Goal: Task Accomplishment & Management: Complete application form

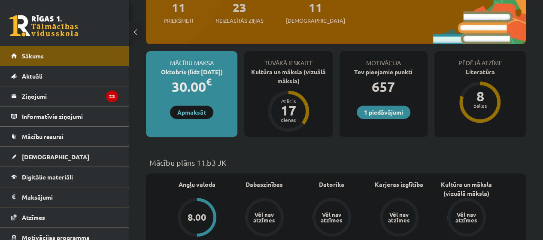
scroll to position [129, 0]
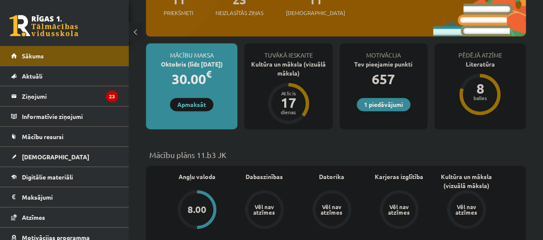
click at [250, 109] on div "Tuvākā ieskaite Kultūra un māksla (vizuālā māksla) Atlicis 17 dienas" at bounding box center [288, 86] width 88 height 86
click at [263, 54] on div "Tuvākā ieskaite" at bounding box center [288, 51] width 88 height 16
click at [265, 60] on div "Kultūra un māksla (vizuālā māksla)" at bounding box center [288, 69] width 88 height 18
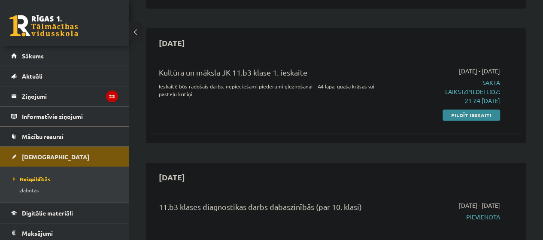
scroll to position [172, 0]
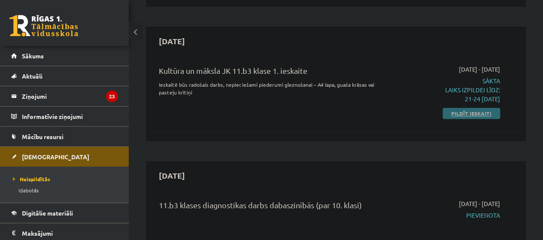
click at [455, 111] on link "Pildīt ieskaiti" at bounding box center [470, 113] width 57 height 11
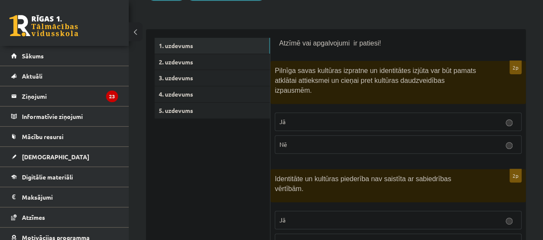
scroll to position [129, 0]
click at [238, 60] on link "2. uzdevums" at bounding box center [211, 62] width 115 height 16
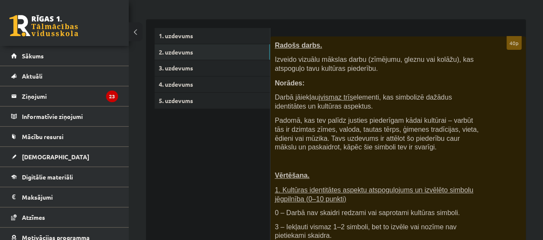
scroll to position [86, 0]
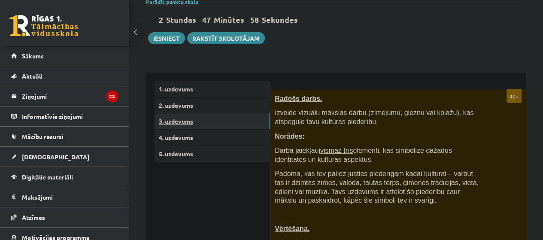
click at [208, 122] on link "3. uzdevums" at bounding box center [211, 121] width 115 height 16
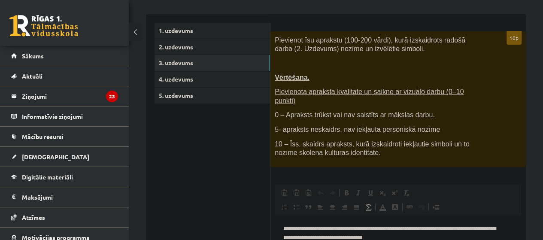
scroll to position [129, 0]
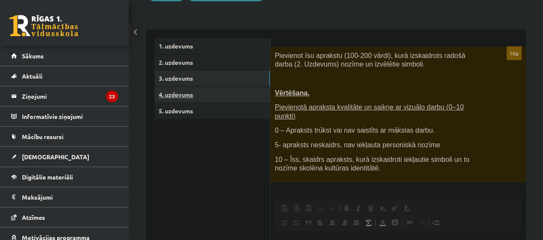
click at [221, 92] on link "4. uzdevums" at bounding box center [211, 95] width 115 height 16
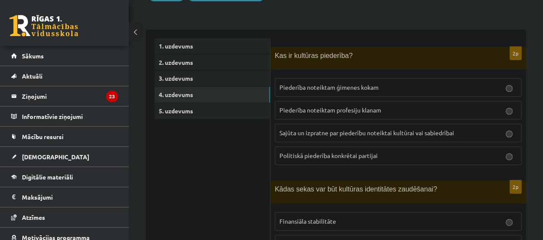
click at [320, 129] on span "Sajūta un izpratne par piederību noteiktai kultūrai vai sabiedrībai" at bounding box center [366, 133] width 175 height 8
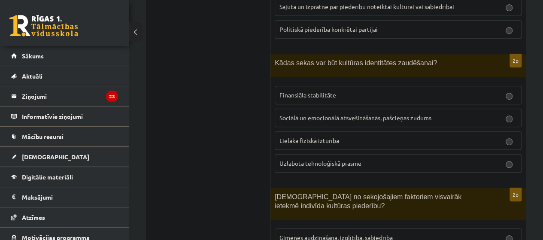
scroll to position [257, 0]
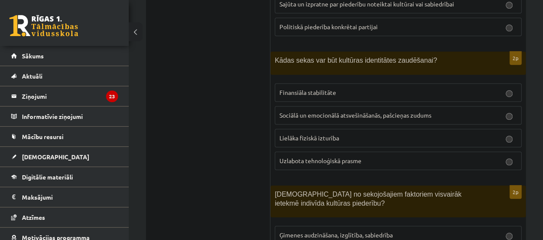
click at [309, 116] on span "Sociālā un emocionālā atsvešināšanās, pašcieņas zudums" at bounding box center [355, 115] width 152 height 8
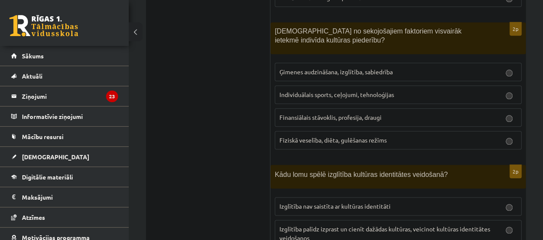
scroll to position [429, 0]
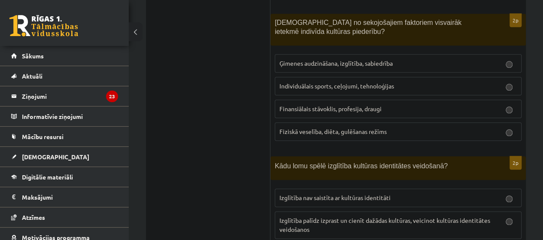
click at [322, 59] on span "Ģimenes audzināšana, izglītība, sabiedrība" at bounding box center [335, 63] width 113 height 8
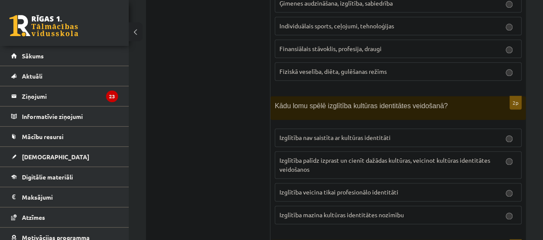
scroll to position [515, 0]
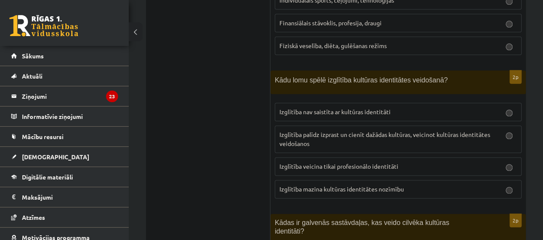
click at [324, 139] on p "Izglītība palīdz izprast un cienīt dažādas kultūras, veicinot kultūras identitā…" at bounding box center [397, 139] width 237 height 18
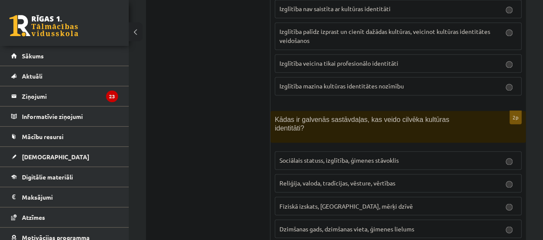
scroll to position [644, 0]
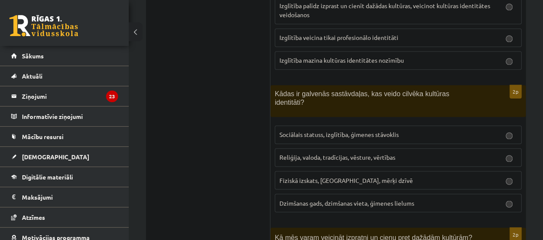
click at [329, 153] on span "Reliģija, valoda, tradīcijas, vēsture, vērtības" at bounding box center [337, 157] width 116 height 8
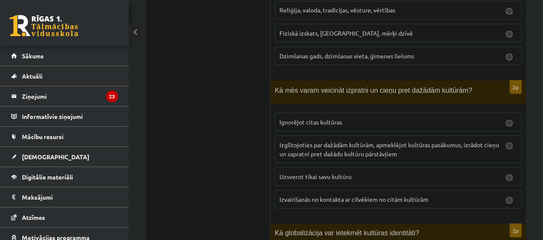
scroll to position [815, 0]
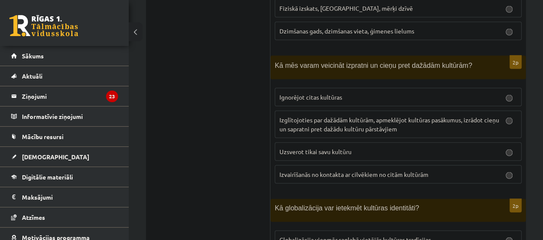
click at [326, 116] on span "Izglītojoties par dažādām kultūrām, apmeklējot kultūras pasākumus, izrādot cieņ…" at bounding box center [389, 124] width 220 height 17
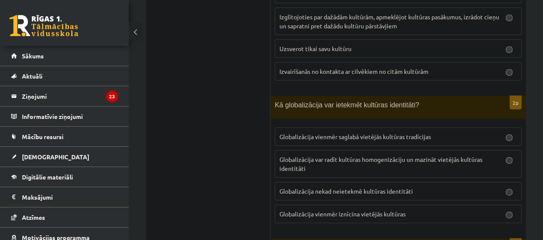
scroll to position [944, 0]
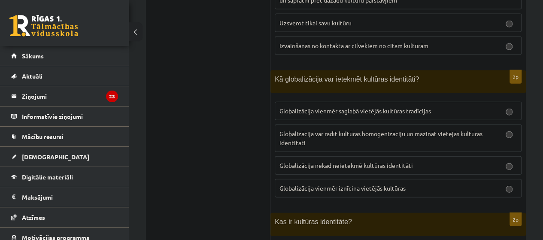
click at [329, 184] on span "Globalizācija vienmēr iznīcina vietējās kultūras" at bounding box center [342, 188] width 126 height 8
click at [330, 129] on p "Globalizācija var radīt kultūras homogenizāciju un mazināt vietējās kultūras id…" at bounding box center [397, 138] width 237 height 18
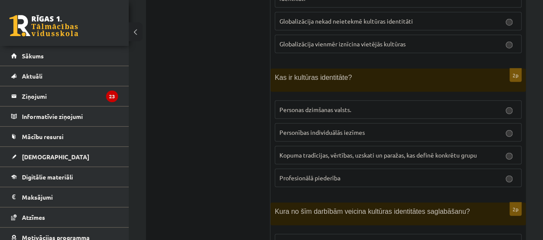
scroll to position [1116, 0]
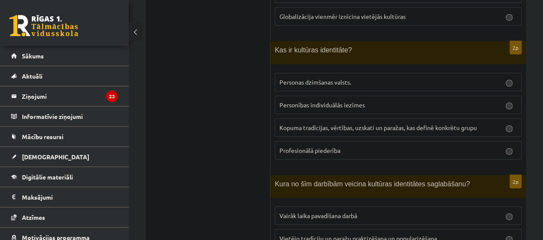
click at [324, 123] on p "Kopuma tradīcijas, vērtības, uzskati un paražas, kas definē konkrētu grupu" at bounding box center [397, 127] width 237 height 9
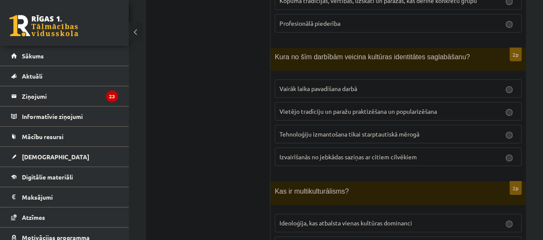
scroll to position [1244, 0]
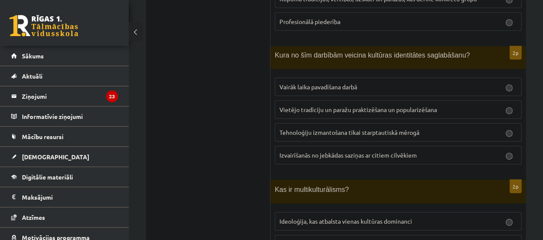
click at [325, 100] on label "Vietējo tradīciju un paražu praktizēšana un popularizēšana" at bounding box center [398, 109] width 247 height 18
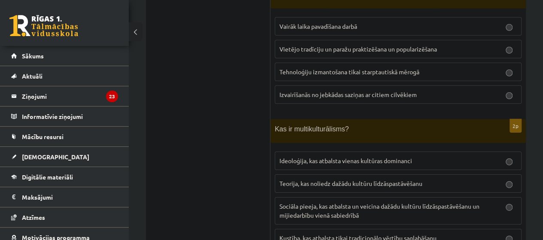
scroll to position [1324, 0]
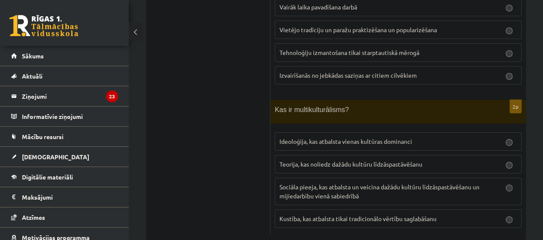
click at [341, 183] on span "Sociāla pieeja, kas atbalsta un veicina dažādu kultūru līdzāspastāvēšanu un mij…" at bounding box center [379, 191] width 200 height 17
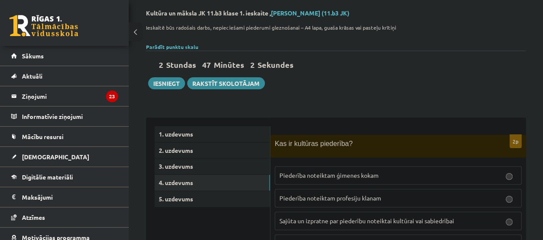
scroll to position [37, 0]
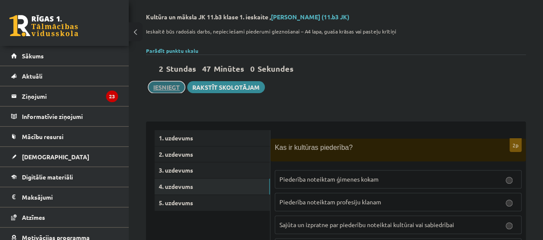
click at [175, 87] on button "Iesniegt" at bounding box center [166, 87] width 37 height 12
click at [234, 152] on link "2. uzdevums" at bounding box center [211, 154] width 115 height 16
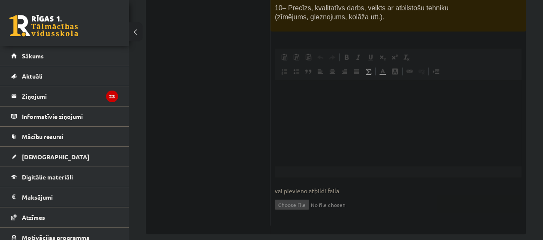
scroll to position [649, 0]
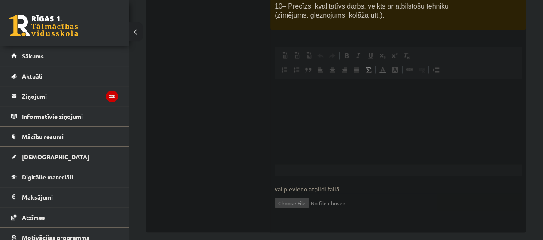
click at [296, 193] on input "file" at bounding box center [398, 202] width 247 height 18
type input "**********"
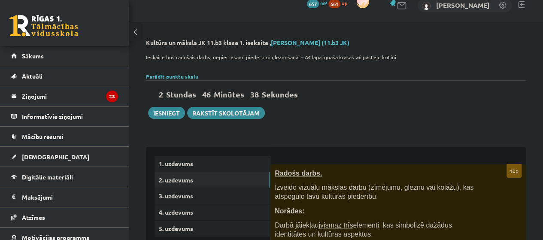
scroll to position [0, 0]
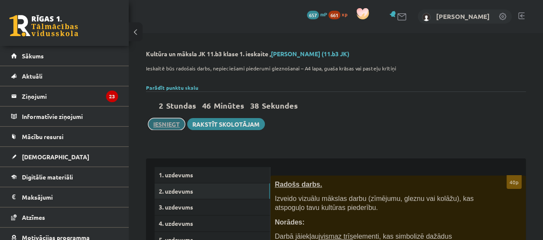
click at [172, 122] on button "Iesniegt" at bounding box center [166, 124] width 37 height 12
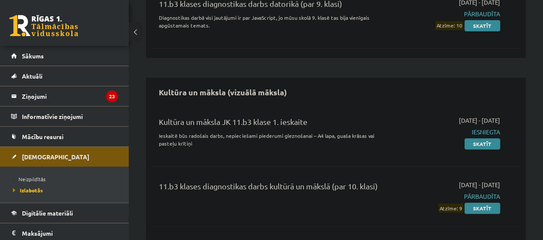
scroll to position [129, 0]
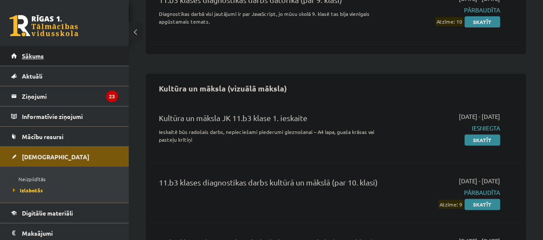
click at [96, 62] on link "Sākums" at bounding box center [64, 56] width 107 height 20
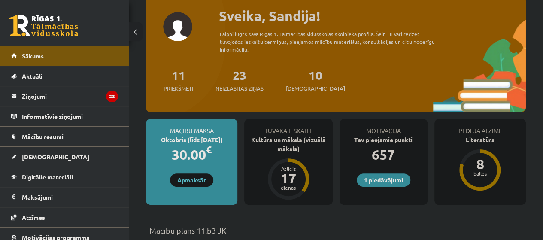
scroll to position [86, 0]
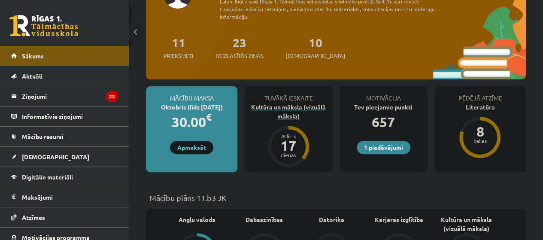
click at [287, 151] on div "17" at bounding box center [288, 146] width 26 height 14
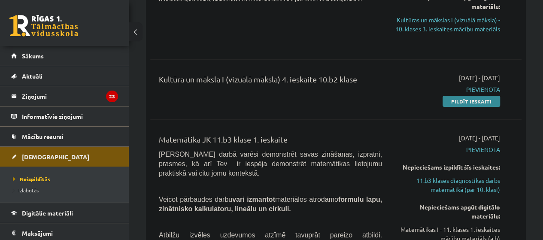
scroll to position [1416, 0]
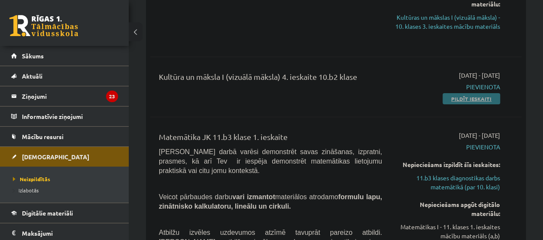
click at [456, 93] on link "Pildīt ieskaiti" at bounding box center [470, 98] width 57 height 11
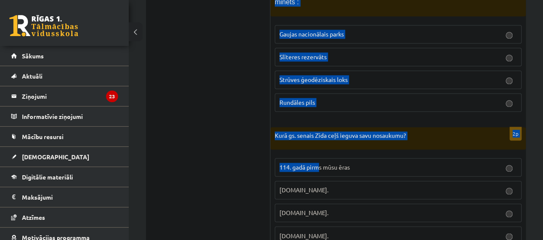
scroll to position [2219, 0]
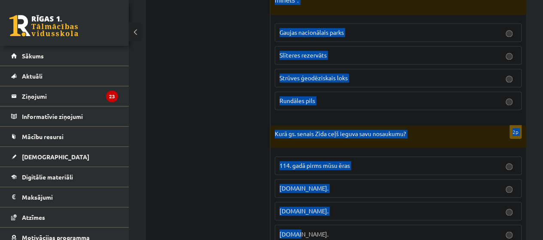
drag, startPoint x: 275, startPoint y: 94, endPoint x: 338, endPoint y: 204, distance: 126.1
copy form "Kam tika piešķirtas trīs medaļas Starptautiskajā modernās dekoratīvās un rūpnie…"
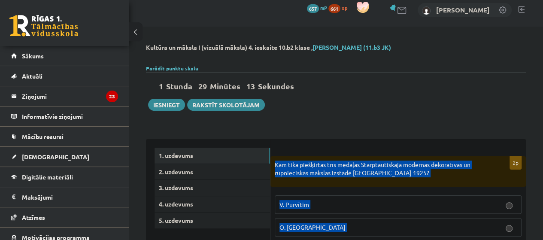
scroll to position [0, 0]
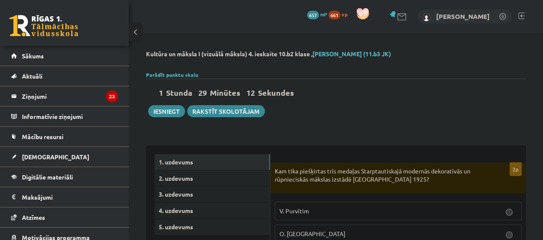
click at [319, 113] on div "1 Stunda 29 Minūtes 12 Sekundes Ieskaite saglabāta! Iesniegt Rakstīt skolotājam" at bounding box center [336, 98] width 380 height 39
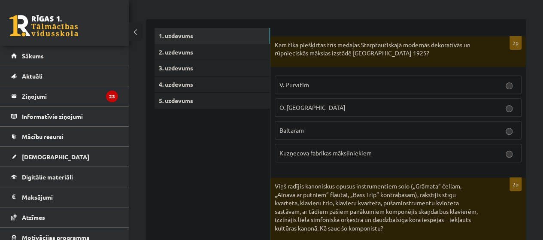
scroll to position [129, 0]
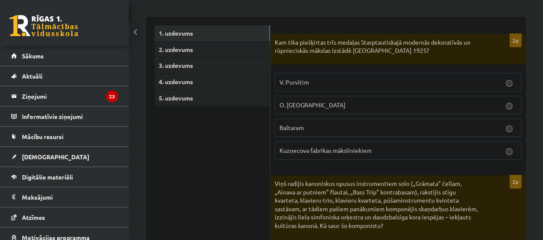
click at [326, 123] on p "Baltaram" at bounding box center [397, 127] width 237 height 9
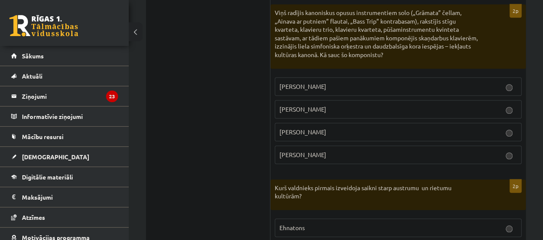
scroll to position [300, 0]
click at [322, 85] on p "Pēteris Vasks" at bounding box center [397, 85] width 237 height 9
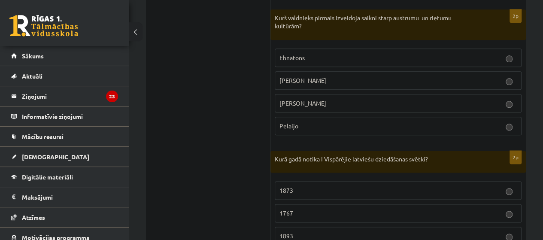
scroll to position [472, 0]
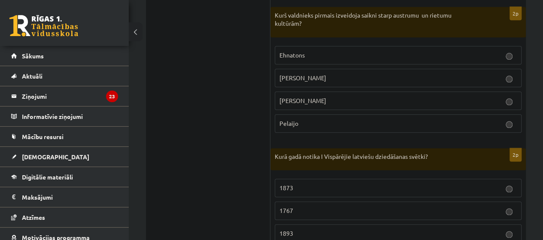
click at [330, 79] on p "Aleksandrs Lielais" at bounding box center [397, 77] width 237 height 9
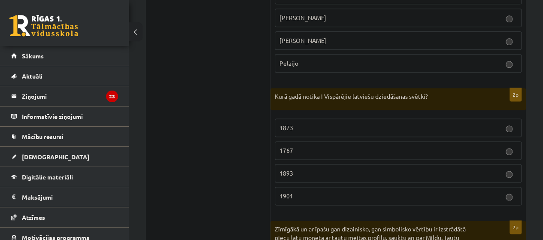
scroll to position [558, 0]
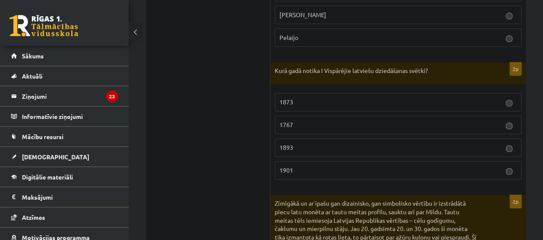
click at [304, 88] on fieldset "1873 1767 1893 1901" at bounding box center [398, 135] width 247 height 94
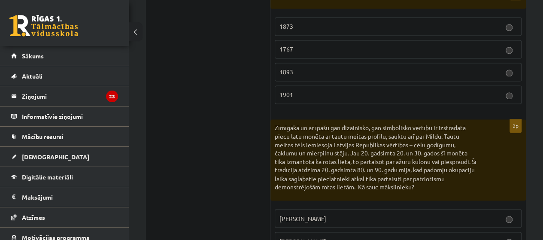
scroll to position [644, 0]
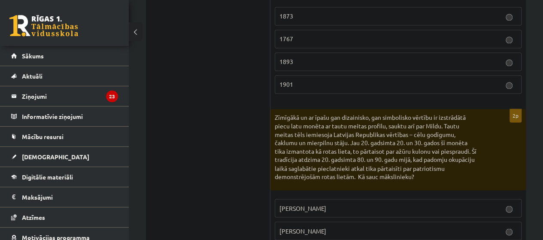
click at [312, 12] on p "1873" at bounding box center [397, 16] width 237 height 9
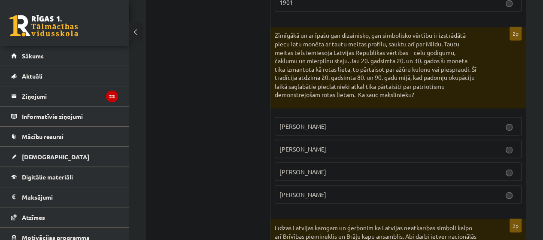
scroll to position [729, 0]
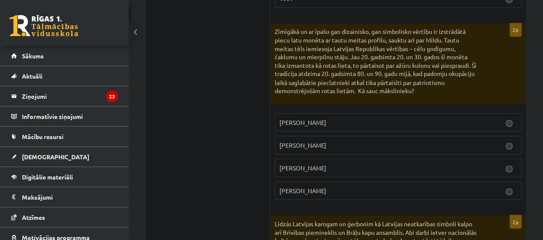
click at [332, 118] on p "Rihards Zariņš" at bounding box center [397, 122] width 237 height 9
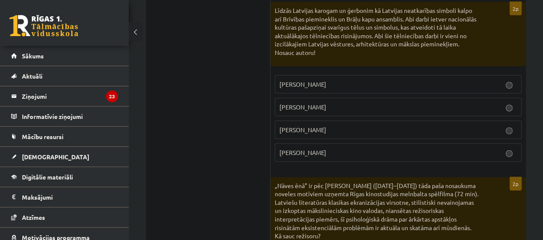
scroll to position [944, 0]
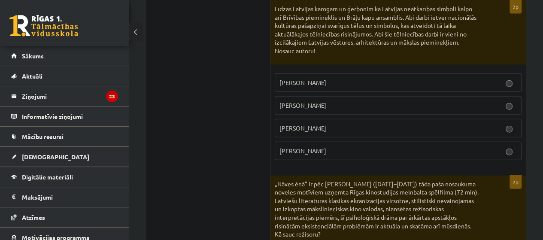
click at [334, 79] on p "Kārlis Zāle" at bounding box center [397, 82] width 237 height 9
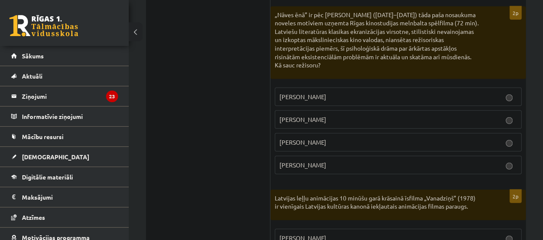
scroll to position [1116, 0]
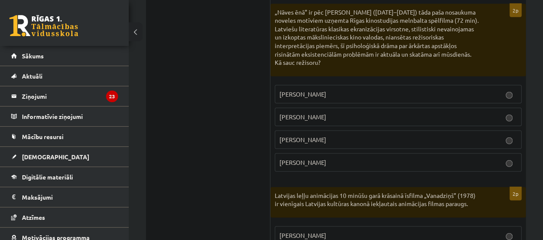
click at [330, 153] on label "Gunārs Piesis" at bounding box center [398, 162] width 247 height 18
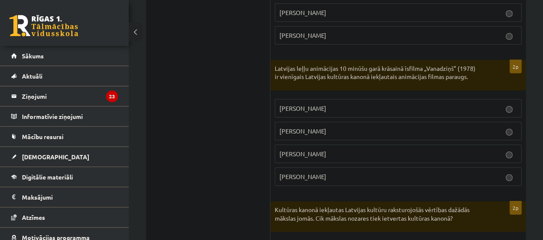
scroll to position [1244, 0]
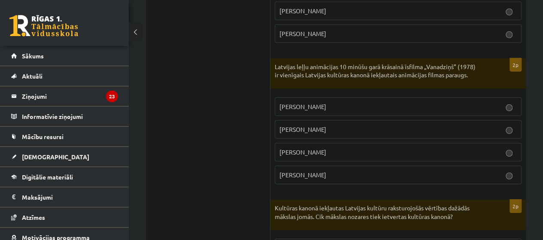
click at [331, 148] on p "Arnolds Burovs" at bounding box center [397, 152] width 237 height 9
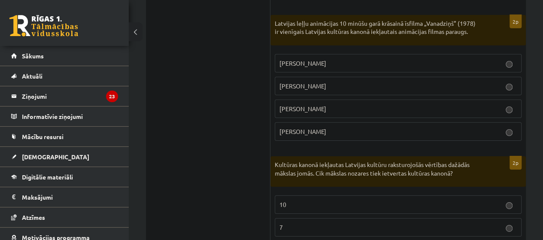
scroll to position [1330, 0]
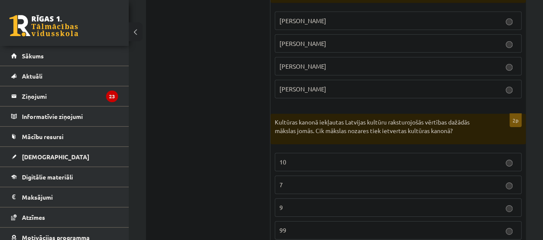
click at [335, 198] on label "9" at bounding box center [398, 207] width 247 height 18
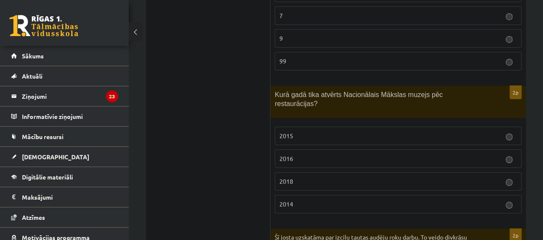
scroll to position [1502, 0]
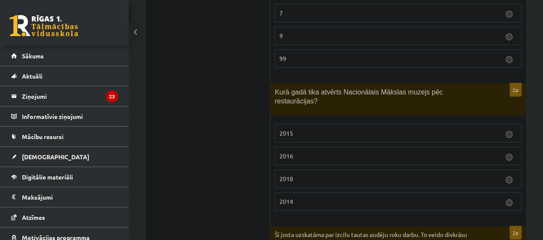
click at [323, 151] on p "2016" at bounding box center [397, 155] width 237 height 9
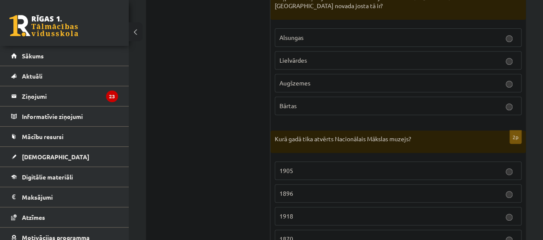
scroll to position [1802, 0]
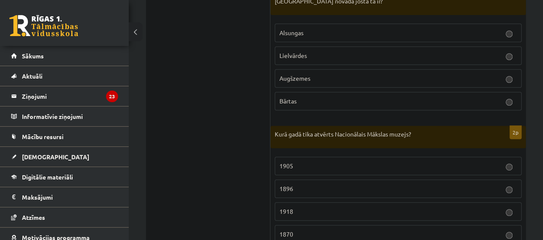
click at [324, 161] on p "1905" at bounding box center [397, 165] width 237 height 9
click at [336, 46] on label "Lielvārdes" at bounding box center [398, 55] width 247 height 18
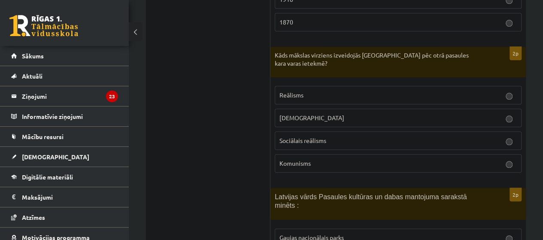
scroll to position [2017, 0]
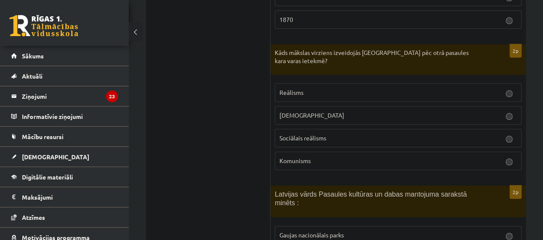
click at [324, 134] on span "Sociālais reālisms" at bounding box center [302, 138] width 47 height 8
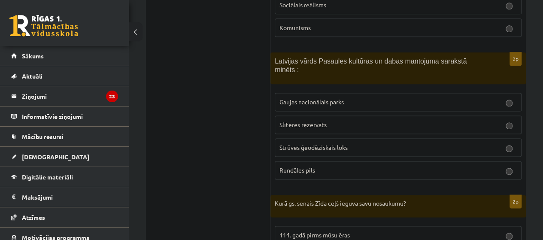
scroll to position [2188, 0]
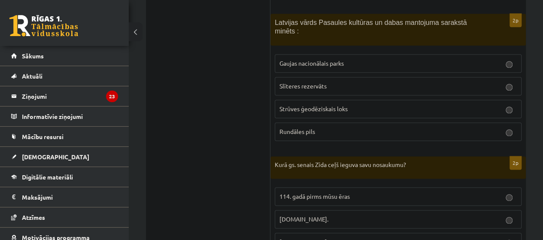
click at [339, 105] on span "Strūves ģeodēziskais loks" at bounding box center [313, 109] width 68 height 8
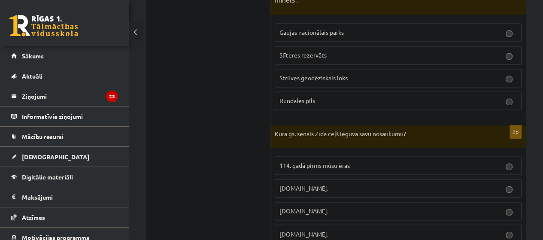
scroll to position [2219, 0]
click at [345, 224] on label "19.gs." at bounding box center [398, 233] width 247 height 18
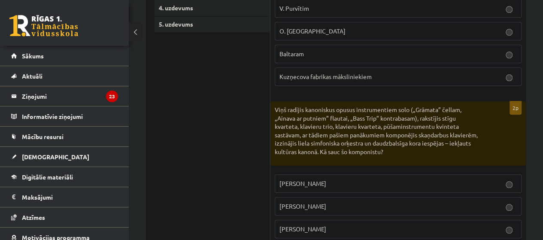
scroll to position [31, 0]
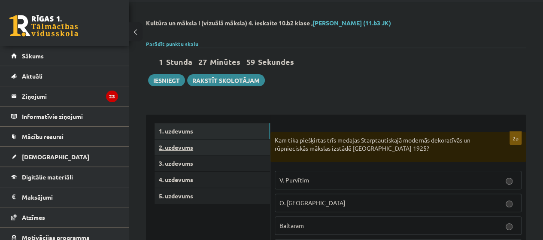
click at [228, 142] on link "2. uzdevums" at bounding box center [211, 147] width 115 height 16
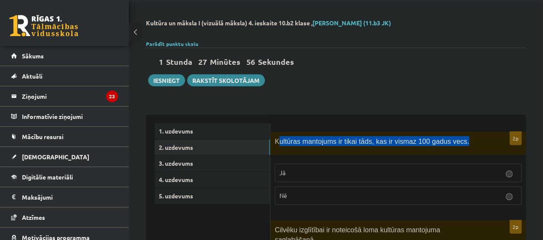
drag, startPoint x: 277, startPoint y: 140, endPoint x: 276, endPoint y: 148, distance: 7.8
click at [280, 157] on div "2p Kultūras mantojums ir tikai tāds, kas ir vismaz 100 gadus vecs. Jā Nē" at bounding box center [397, 172] width 255 height 80
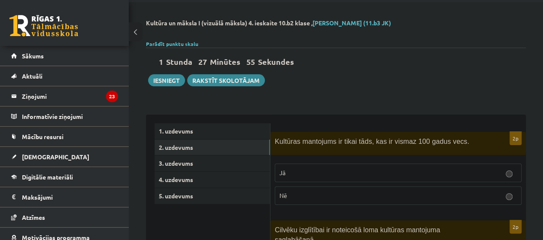
click at [276, 143] on span "Kultūras mantojums ir tikai tāds, kas ir vismaz 100 gadus vecs." at bounding box center [372, 141] width 194 height 7
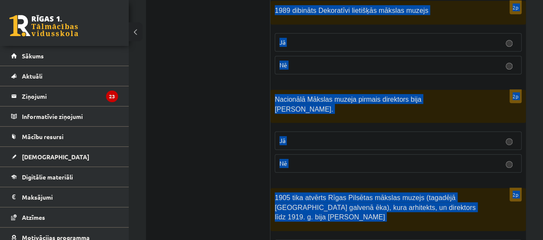
scroll to position [1824, 0]
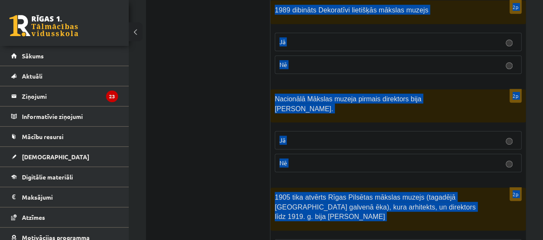
drag, startPoint x: 274, startPoint y: 139, endPoint x: 314, endPoint y: 212, distance: 83.3
copy form "Kultūras mantojums ir tikai tāds, kas ir vismaz 100 gadus vecs. Jā Nē 2p Cilvēk…"
click at [309, 158] on p "Nē" at bounding box center [397, 162] width 237 height 9
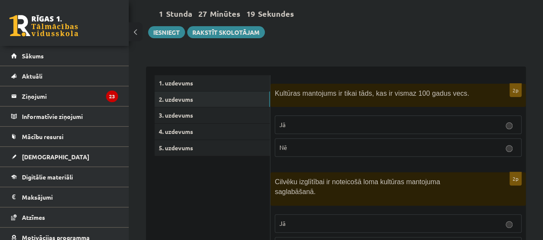
scroll to position [0, 0]
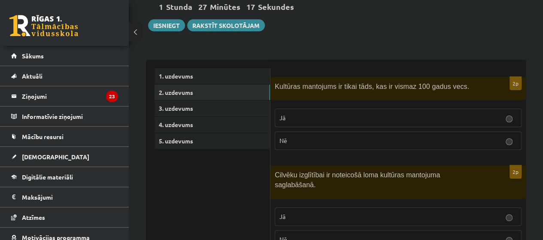
click at [291, 137] on p "Nē" at bounding box center [397, 140] width 237 height 9
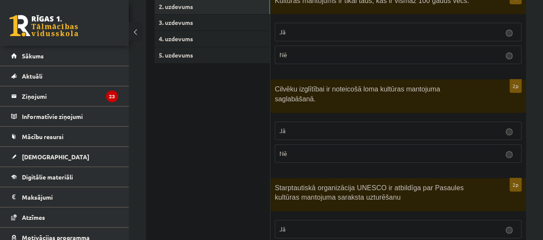
click at [294, 126] on p "Jā" at bounding box center [397, 130] width 237 height 9
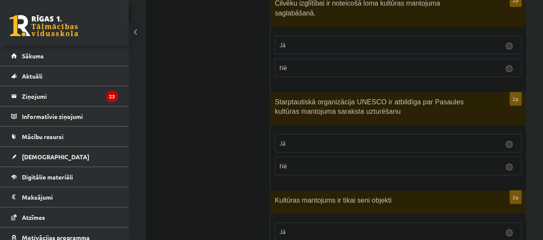
click at [297, 134] on label "Jā" at bounding box center [398, 143] width 247 height 18
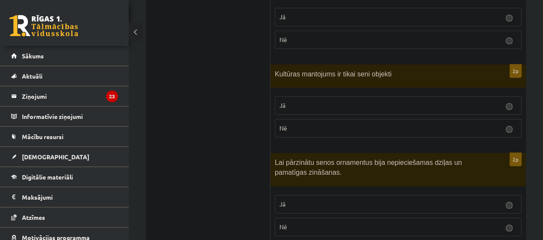
scroll to position [386, 0]
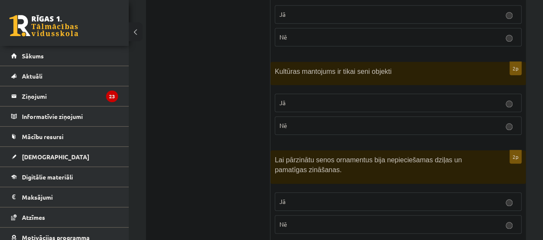
click at [299, 123] on fieldset "Jā Nē" at bounding box center [398, 113] width 247 height 48
click at [299, 121] on p "Nē" at bounding box center [397, 125] width 237 height 9
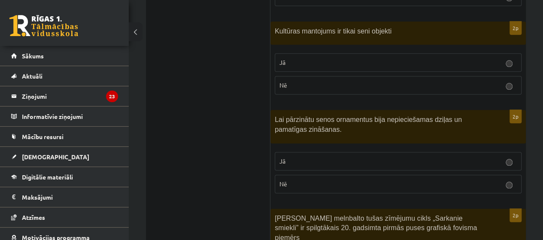
scroll to position [429, 0]
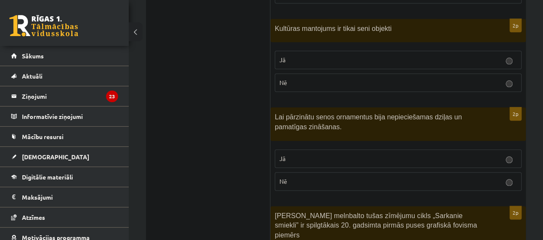
click at [302, 154] on p "Jā" at bounding box center [397, 158] width 237 height 9
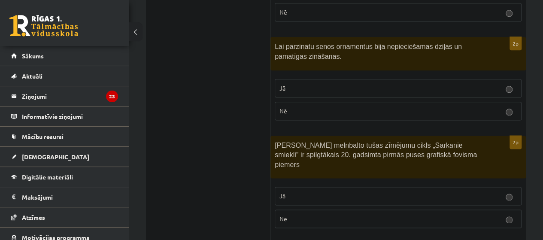
scroll to position [515, 0]
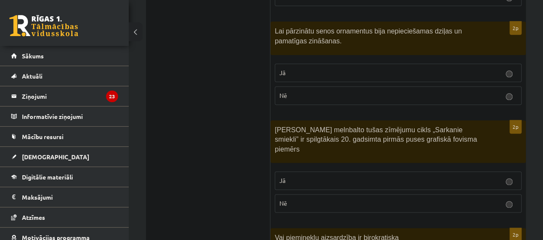
click at [299, 171] on label "Jā" at bounding box center [398, 180] width 247 height 18
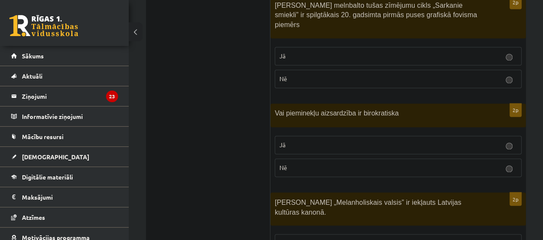
scroll to position [644, 0]
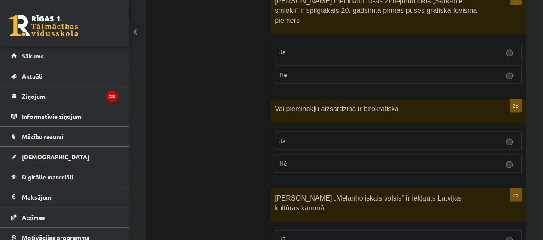
click at [297, 159] on p "Nē" at bounding box center [397, 163] width 237 height 9
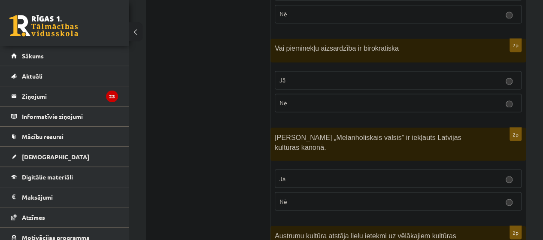
scroll to position [729, 0]
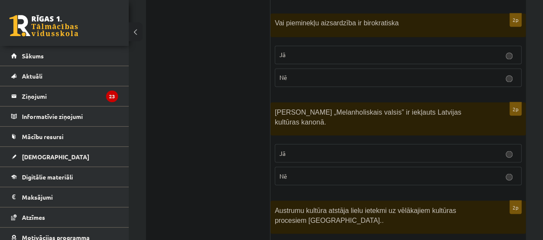
click at [296, 148] on p "Jā" at bounding box center [397, 152] width 237 height 9
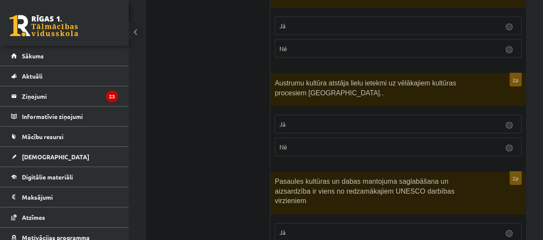
scroll to position [858, 0]
click at [293, 113] on label "Jā" at bounding box center [398, 122] width 247 height 18
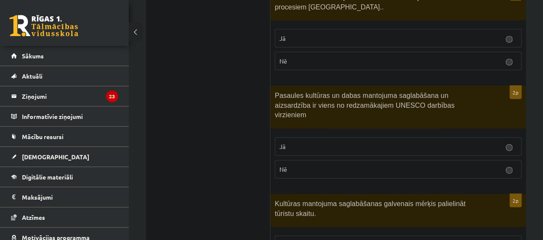
scroll to position [944, 0]
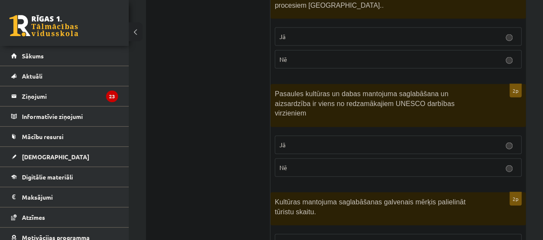
click at [294, 140] on p "Jā" at bounding box center [397, 144] width 237 height 9
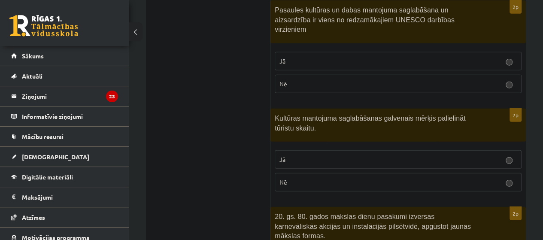
scroll to position [1030, 0]
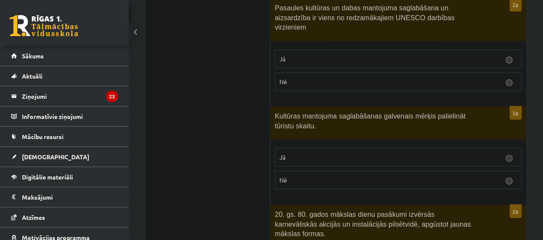
click at [310, 175] on p "Nē" at bounding box center [397, 179] width 237 height 9
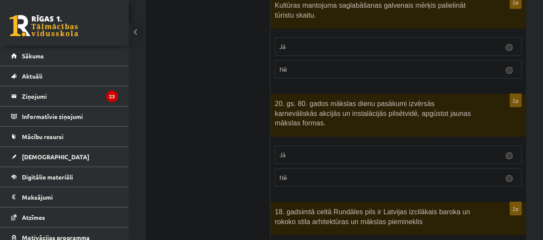
scroll to position [1158, 0]
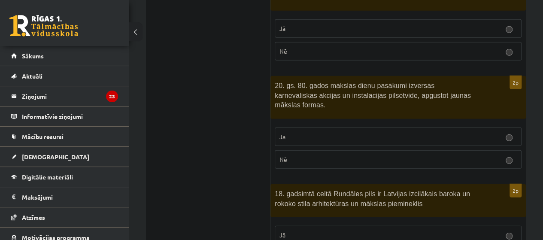
click at [306, 132] on p "Jā" at bounding box center [397, 136] width 237 height 9
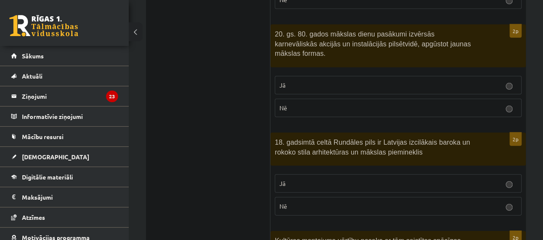
scroll to position [1287, 0]
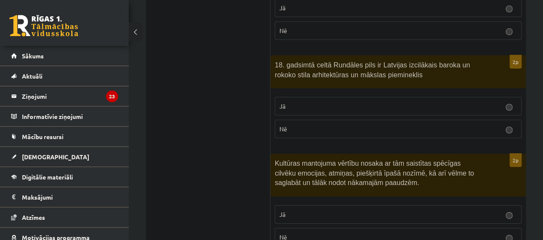
click at [307, 102] on p "Jā" at bounding box center [397, 106] width 237 height 9
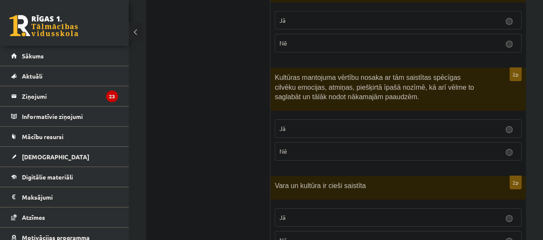
click at [298, 124] on p "Jā" at bounding box center [397, 128] width 237 height 9
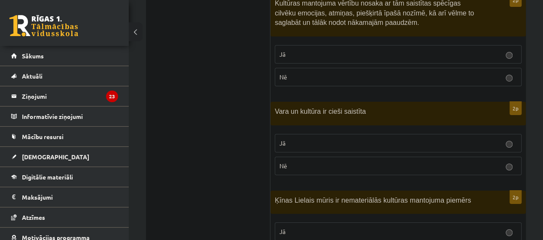
scroll to position [1416, 0]
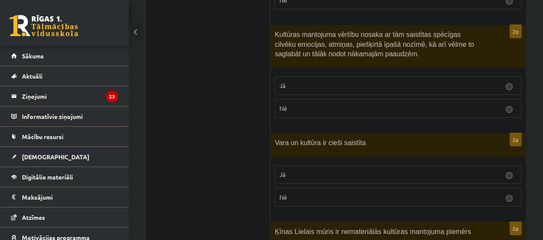
click at [296, 170] on p "Jā" at bounding box center [397, 174] width 237 height 9
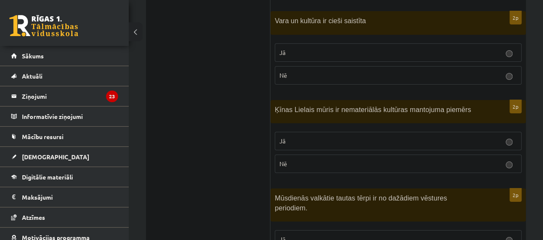
scroll to position [1545, 0]
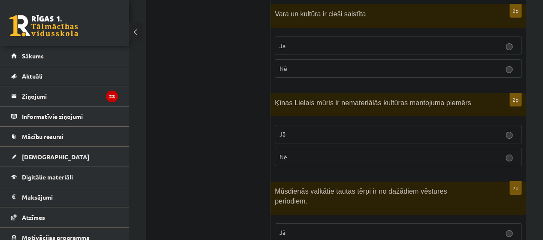
click at [296, 152] on p "Nē" at bounding box center [397, 156] width 237 height 9
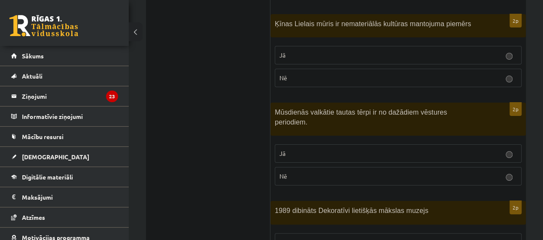
scroll to position [1673, 0]
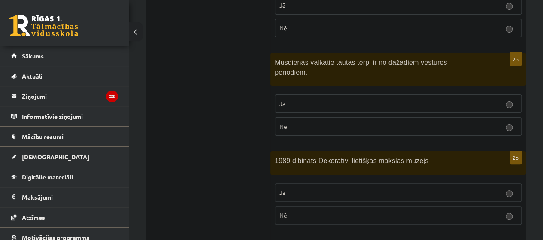
click at [299, 99] on p "Jā" at bounding box center [397, 103] width 237 height 9
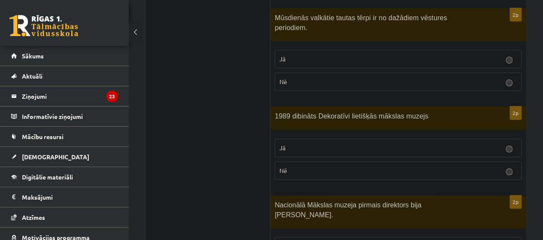
scroll to position [1716, 0]
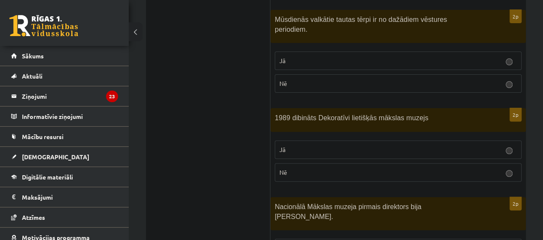
click at [298, 145] on p "Jā" at bounding box center [397, 149] width 237 height 9
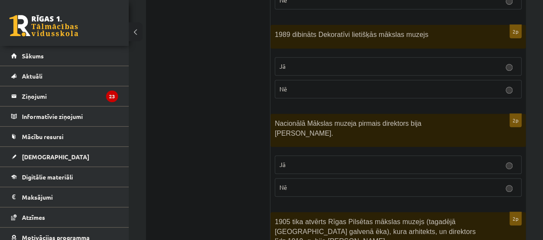
scroll to position [1802, 0]
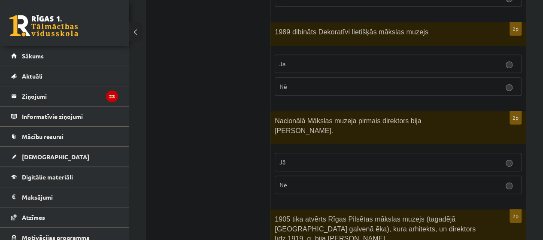
click at [296, 157] on p "Jā" at bounding box center [397, 161] width 237 height 9
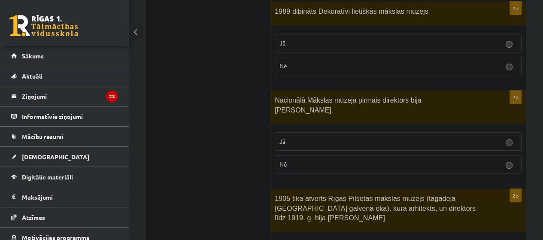
scroll to position [1824, 0]
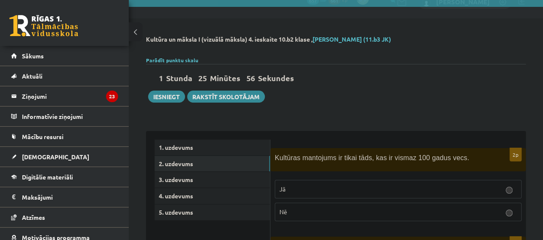
scroll to position [0, 0]
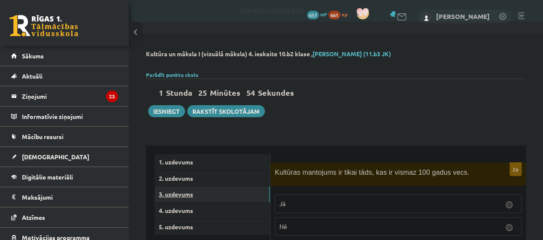
click at [181, 194] on link "3. uzdevums" at bounding box center [211, 194] width 115 height 16
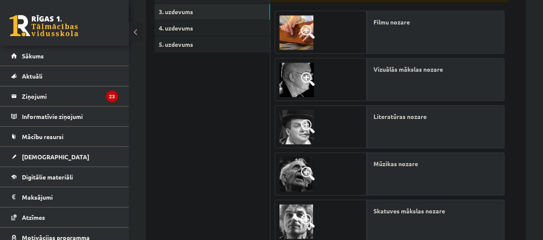
scroll to position [180, 0]
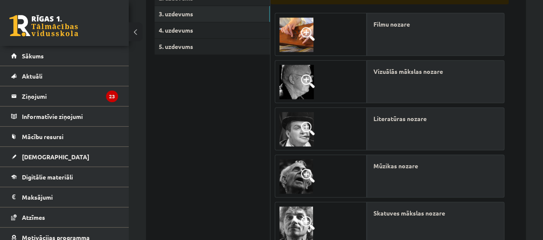
click at [305, 30] on span at bounding box center [308, 34] width 14 height 14
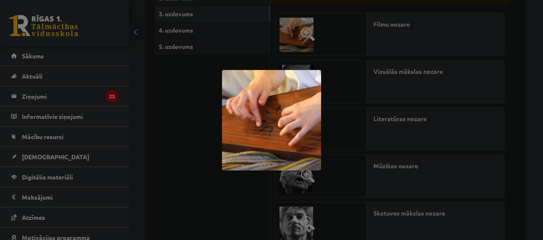
click at [196, 127] on div at bounding box center [271, 120] width 543 height 240
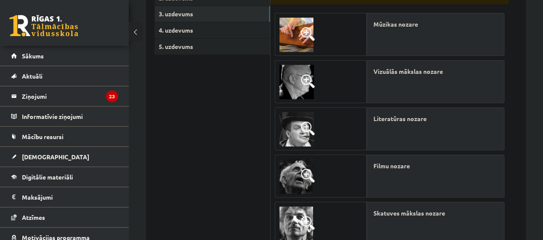
click at [293, 90] on img at bounding box center [296, 82] width 34 height 34
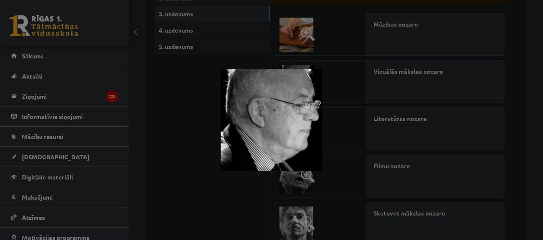
click at [178, 141] on div at bounding box center [271, 120] width 543 height 240
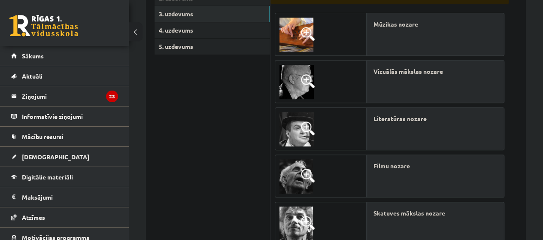
click at [286, 162] on img at bounding box center [295, 176] width 33 height 34
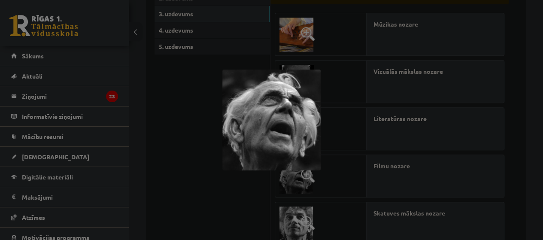
click at [247, 196] on div at bounding box center [271, 120] width 543 height 240
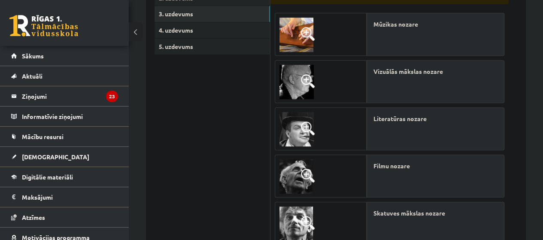
click at [291, 138] on img at bounding box center [296, 129] width 34 height 34
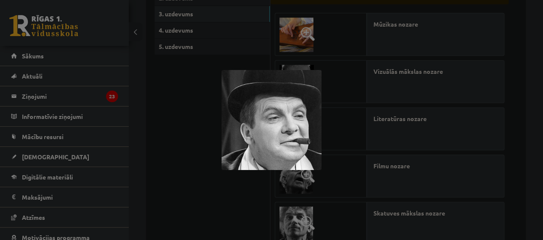
click at [211, 139] on div at bounding box center [271, 120] width 543 height 240
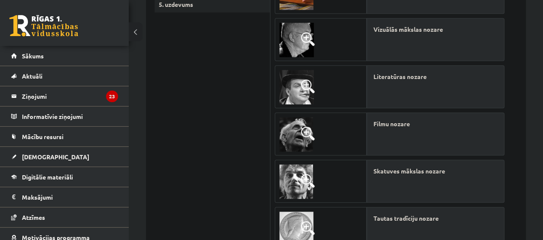
scroll to position [223, 0]
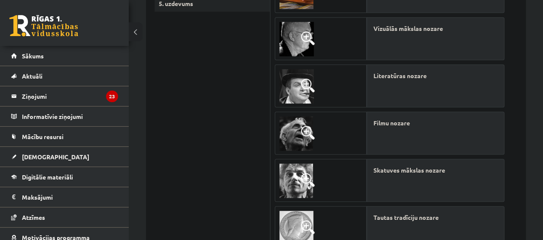
click at [298, 36] on img at bounding box center [296, 39] width 34 height 34
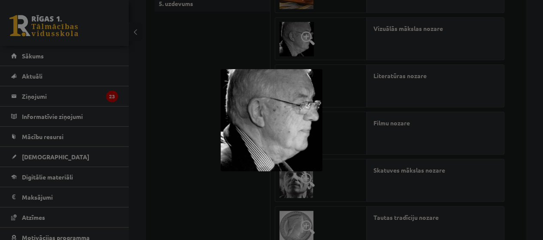
click at [240, 51] on div at bounding box center [271, 120] width 543 height 240
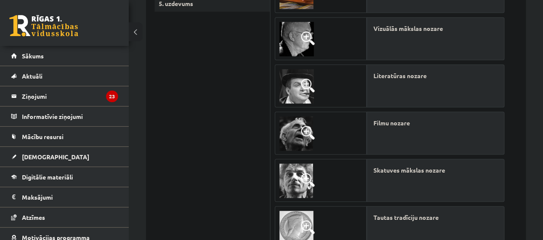
click at [295, 37] on img at bounding box center [296, 39] width 34 height 34
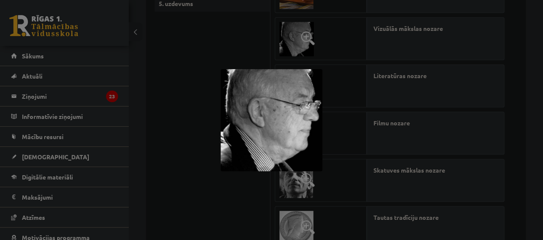
click at [221, 52] on div at bounding box center [271, 120] width 543 height 240
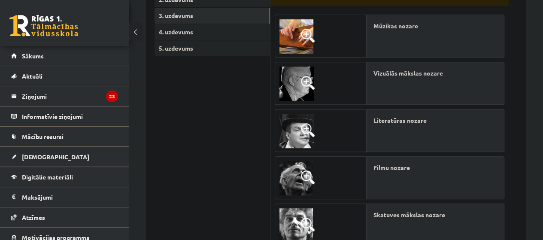
scroll to position [137, 0]
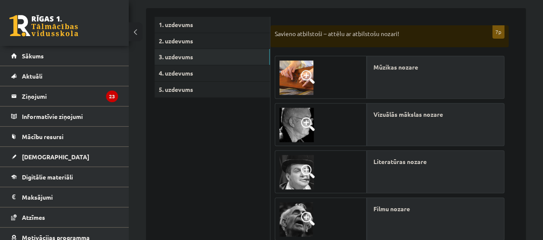
click at [393, 86] on div "Mūzikas nozare" at bounding box center [435, 77] width 138 height 43
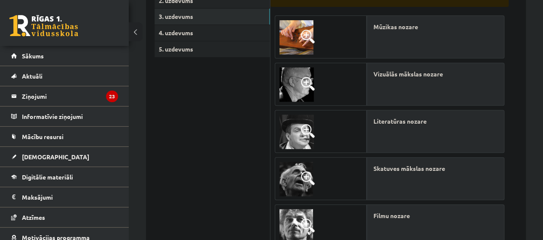
scroll to position [180, 0]
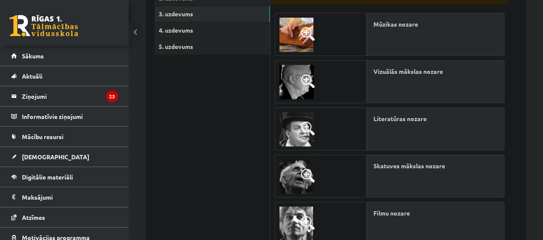
click at [290, 43] on img at bounding box center [296, 35] width 34 height 34
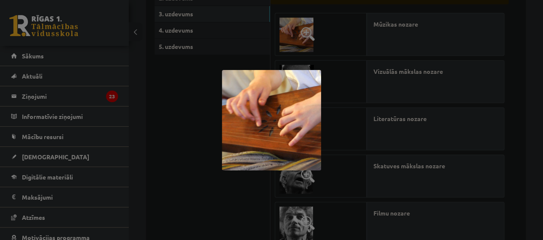
click at [192, 121] on div at bounding box center [271, 120] width 543 height 240
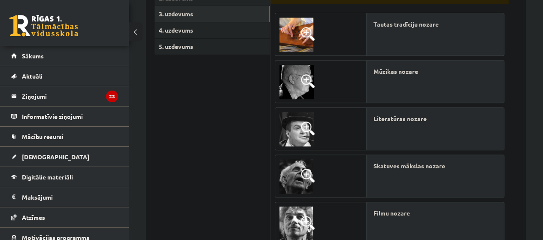
click at [297, 32] on img at bounding box center [296, 35] width 34 height 34
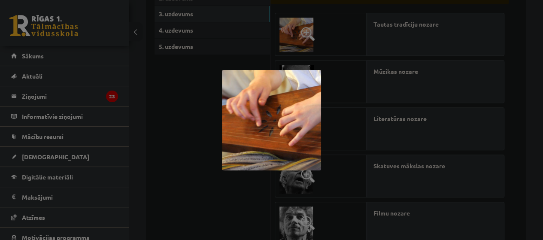
click at [191, 96] on div at bounding box center [271, 120] width 543 height 240
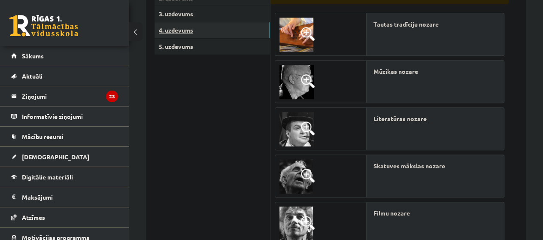
click at [189, 27] on link "4. uzdevums" at bounding box center [211, 30] width 115 height 16
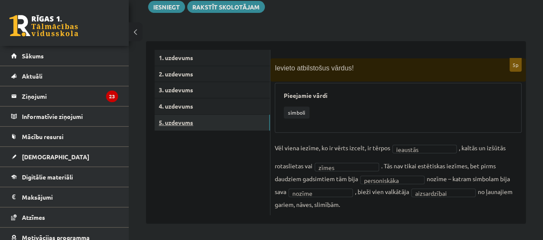
click at [211, 119] on link "5. uzdevums" at bounding box center [211, 123] width 115 height 16
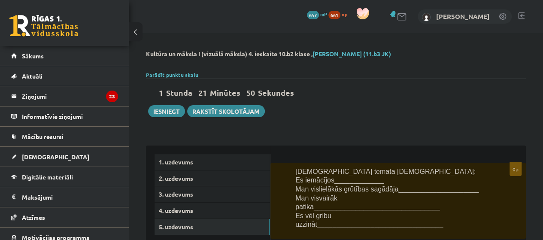
scroll to position [0, 0]
click at [174, 108] on button "Iesniegt" at bounding box center [166, 111] width 37 height 12
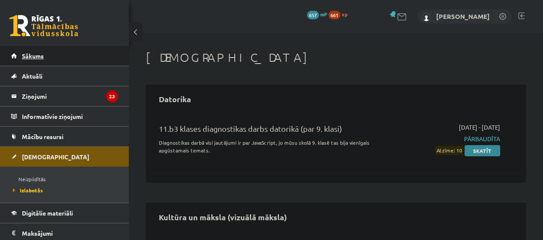
click at [71, 57] on link "Sākums" at bounding box center [64, 56] width 107 height 20
